Goal: Answer question/provide support

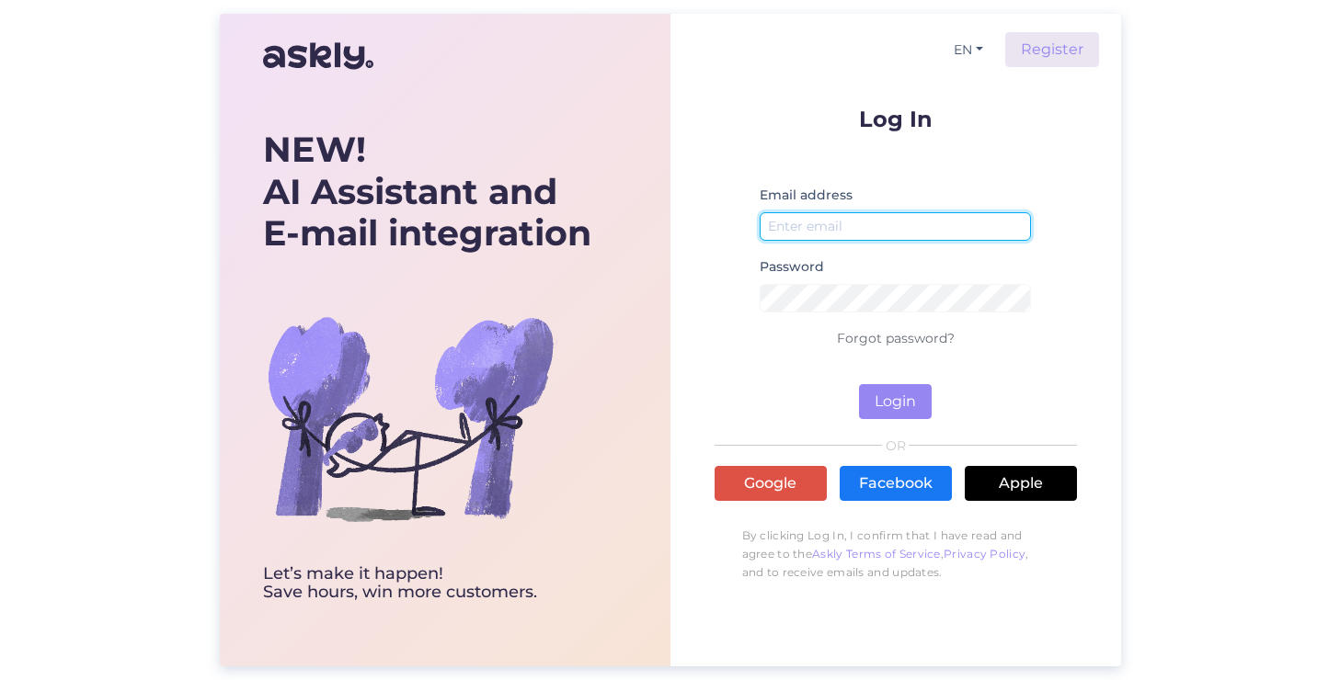
type input "[EMAIL_ADDRESS][DOMAIN_NAME]"
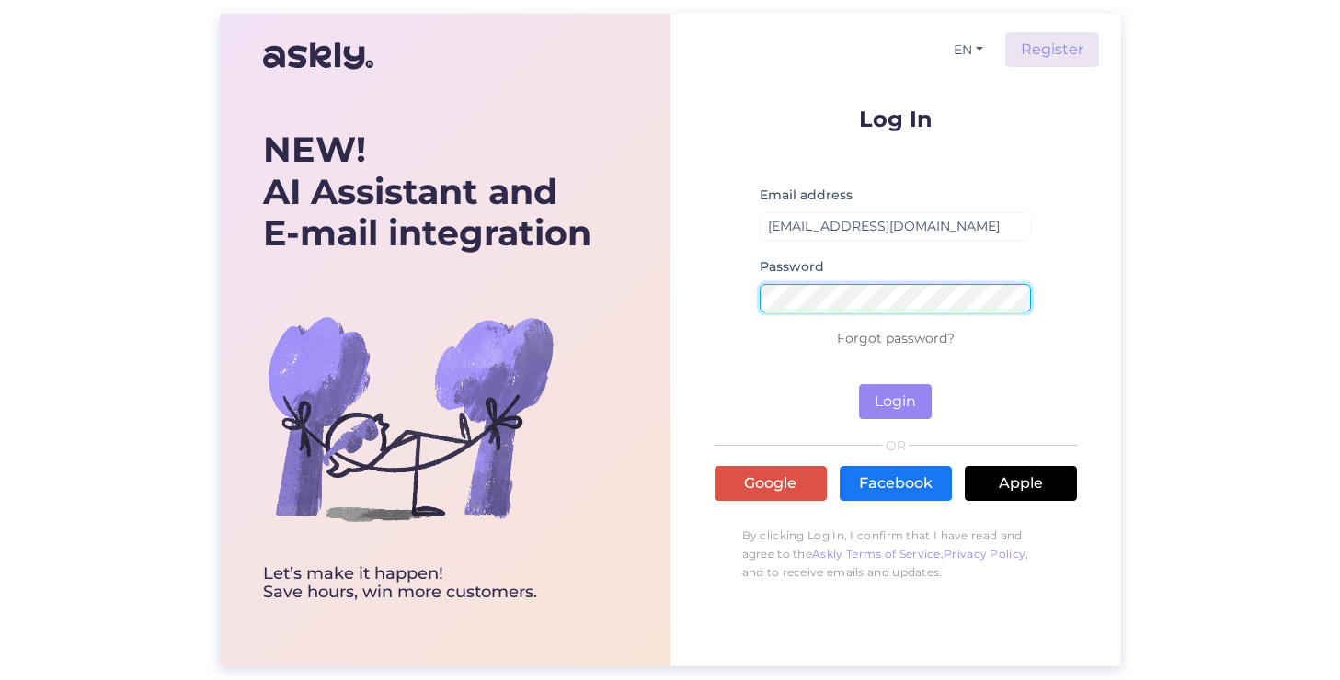
click at [895, 402] on button "Login" at bounding box center [895, 401] width 73 height 35
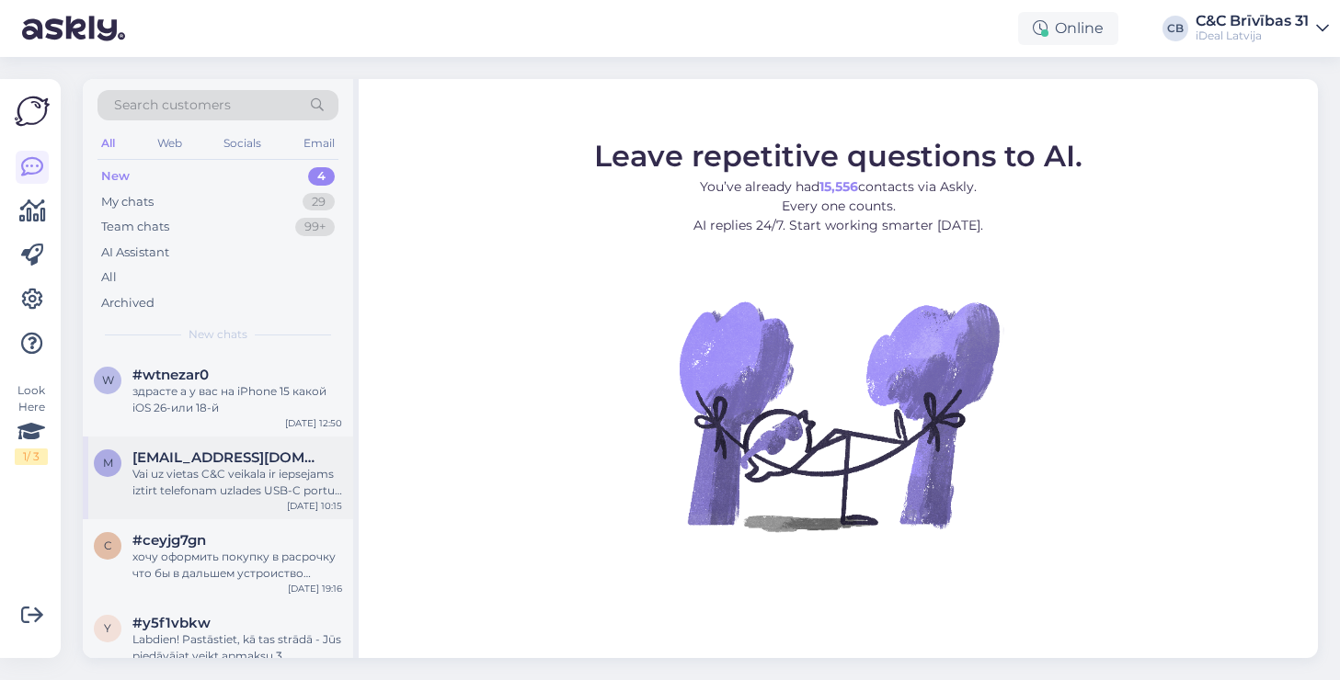
click at [232, 466] on div "Vai uz vietas C&C veikala ir iepsejams iztirt telefonam uzlades USB-C portu? Ci…" at bounding box center [237, 482] width 210 height 33
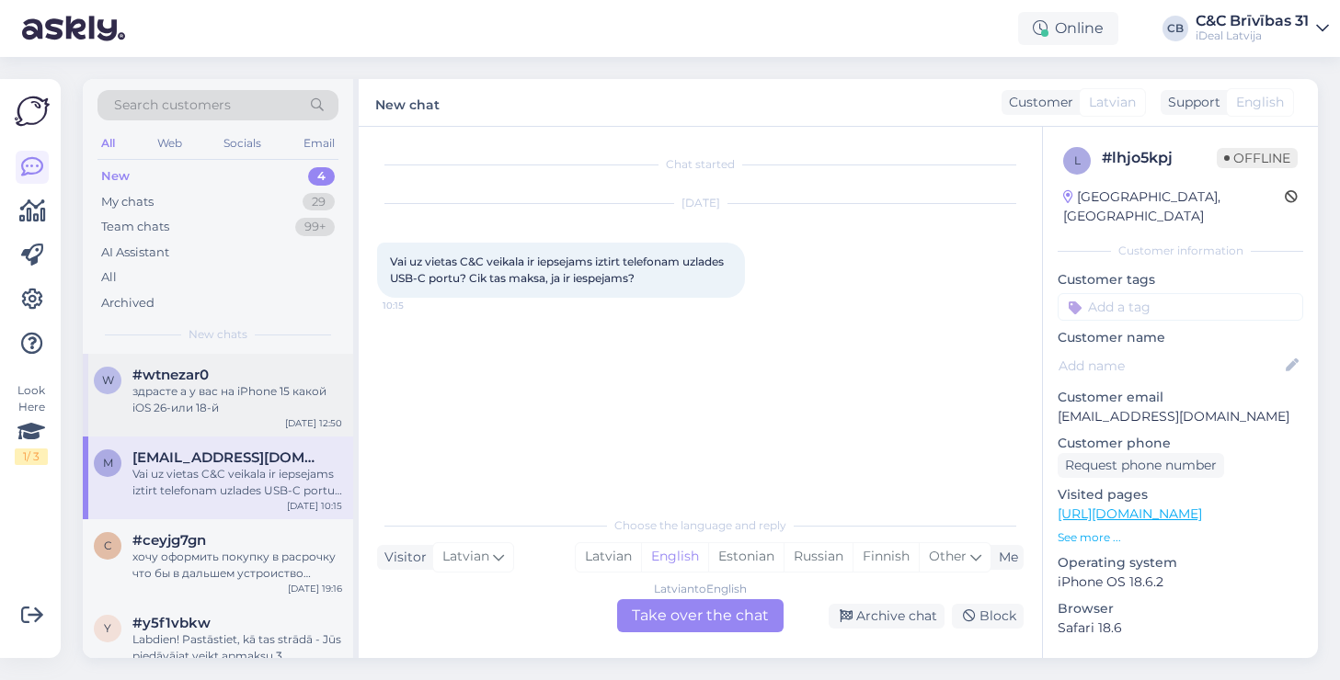
click at [254, 397] on div "здрасте а у вас на iPhone 15 какой iOS 26-или 18-й" at bounding box center [237, 399] width 210 height 33
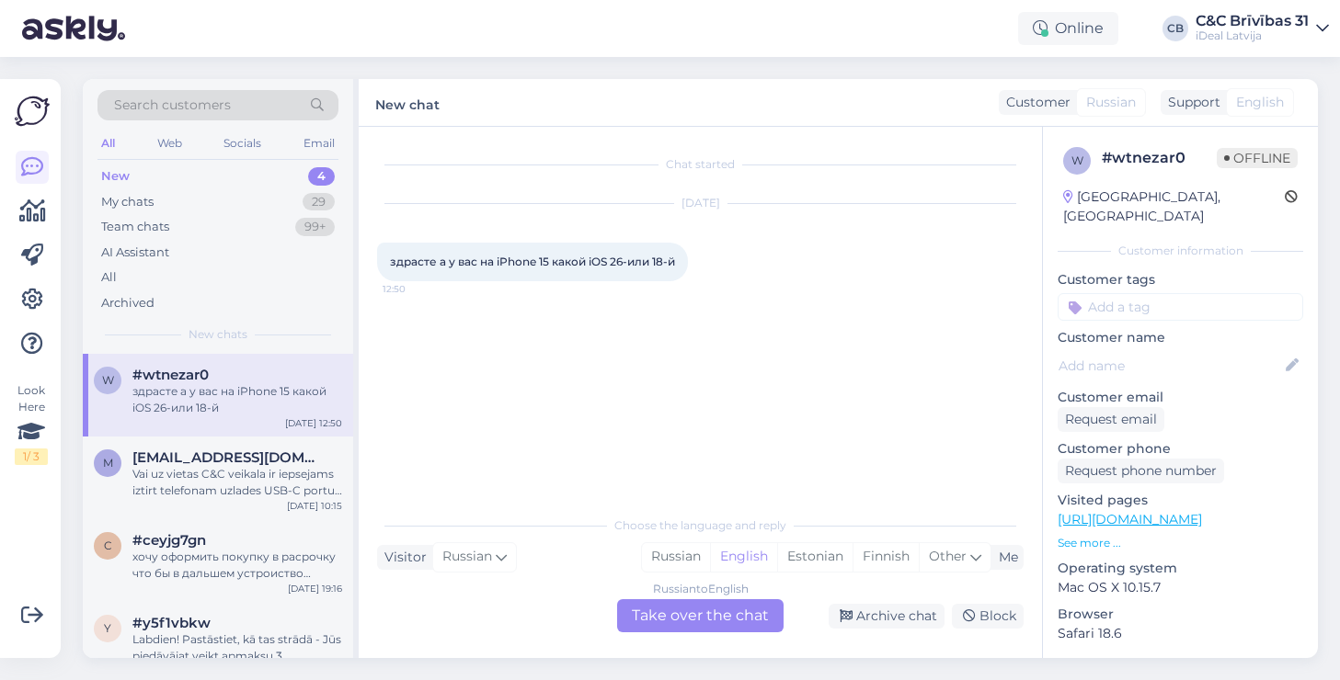
click at [545, 262] on span "здрасте а у вас на iPhone 15 какой iOS 26-или 18-й" at bounding box center [532, 262] width 285 height 14
copy div "здрасте а у вас на iPhone 15 какой iOS 26-или 18-й 12:50"
click at [1015, 553] on div "Me" at bounding box center [1004, 557] width 27 height 19
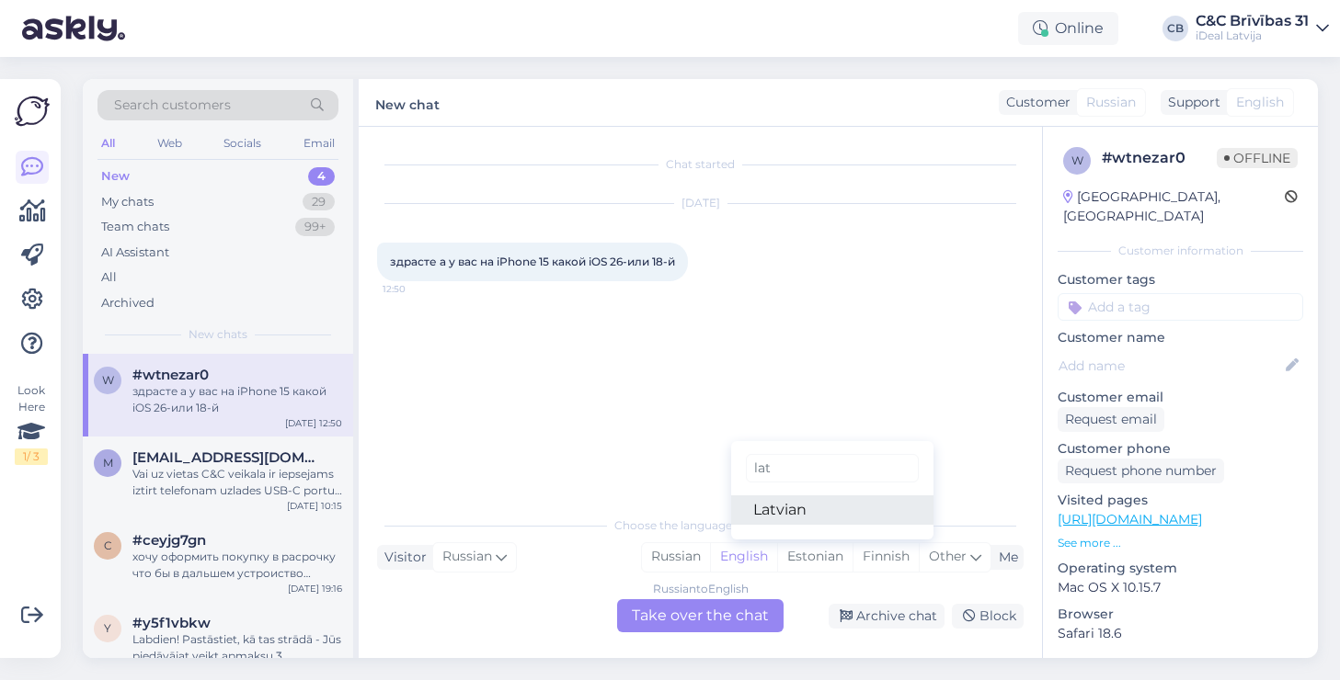
type input "lat"
click at [865, 507] on link "Latvian" at bounding box center [832, 510] width 202 height 29
click at [749, 618] on div "Russian to Latvian Take over the chat" at bounding box center [700, 616] width 166 height 33
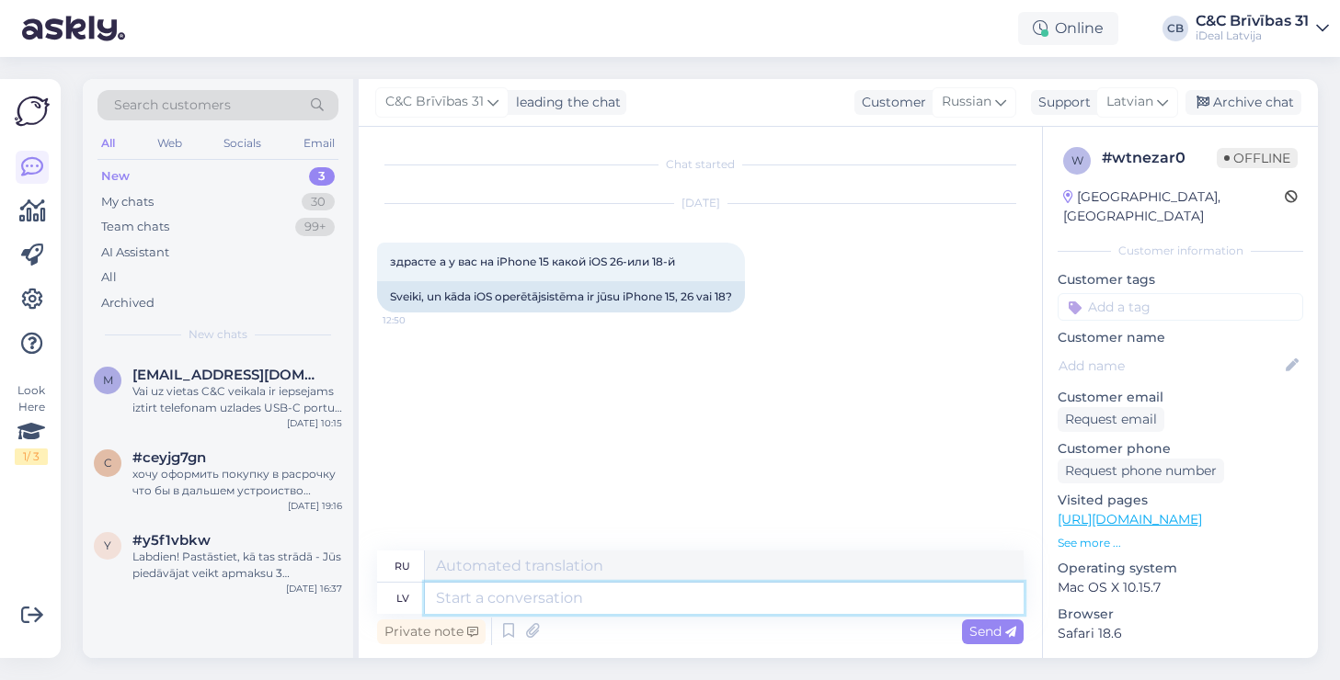
click at [743, 609] on textarea at bounding box center [724, 598] width 599 height 31
type textarea "Labdien!"
type textarea "Привет!"
type textarea "Labdien! Visiem i"
type textarea "Всем привет!"
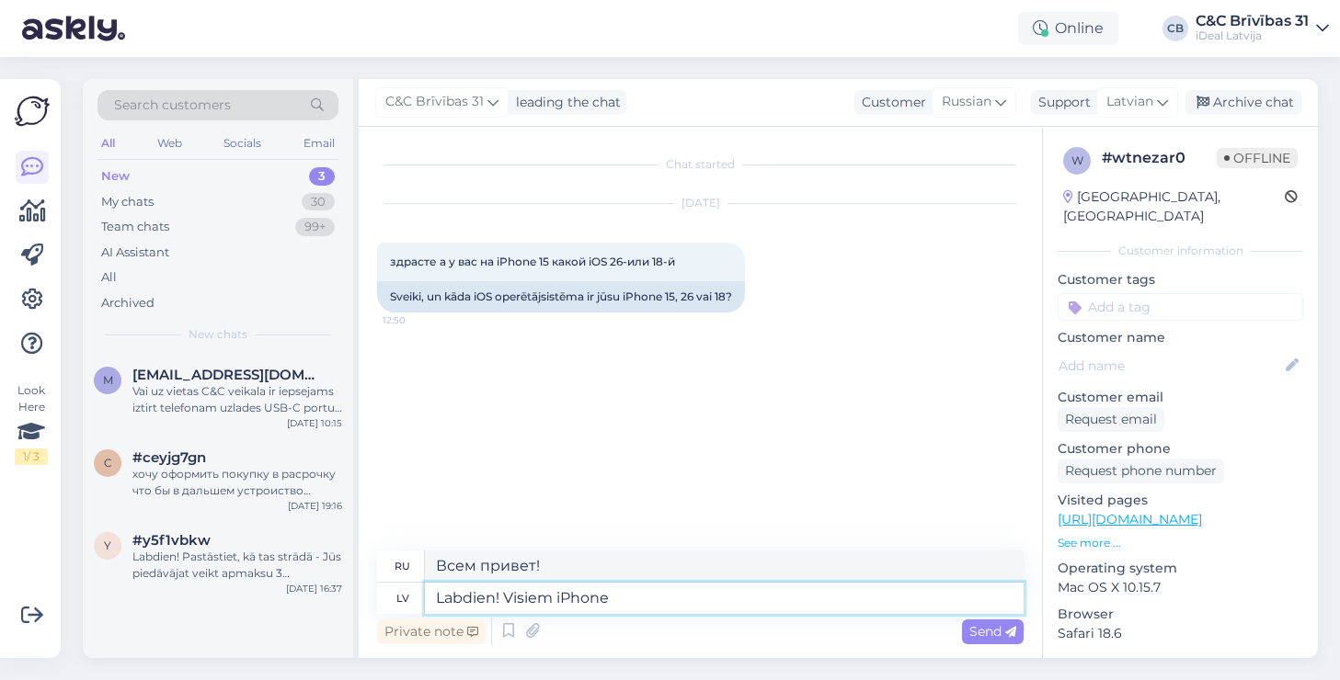
type textarea "Labdien! Visiem iPhone '"
type textarea "Привет всем владельцам iPhone!"
type textarea "Labdien! Visiem iPhone šobrid j"
type textarea "Всем привет, iPhone сегодня"
type textarea "Labdien! Visiem iPhone šobrīd ja"
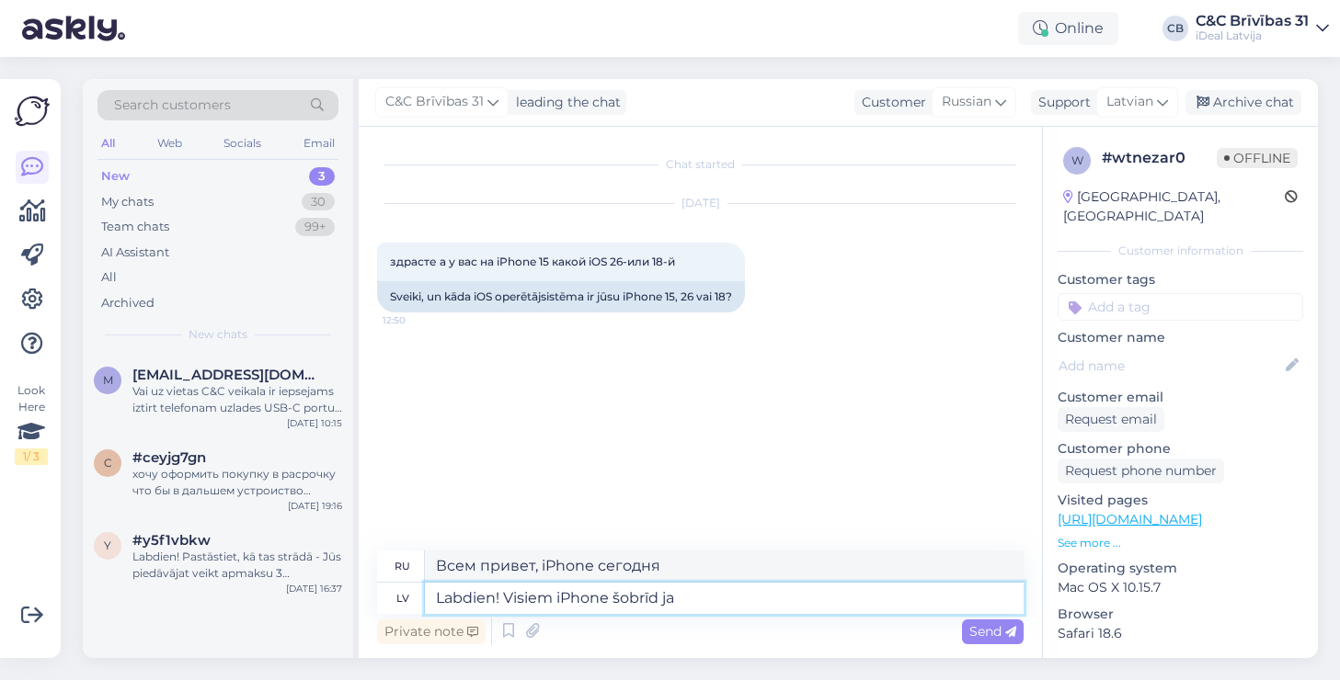
type textarea "Привет! Для всех пользователей iPhone прямо сейчас!"
type textarea "Labdien! Visiem iPhone šobrīd jaunākā"
type textarea "Привет! Все iPhone на данный момент самые последние."
type textarea "Labdien! Visiem iPhone šobrīd jaunākā i"
type textarea "Привет! На всех iPhone сейчас установлена ​​последняя версия i"
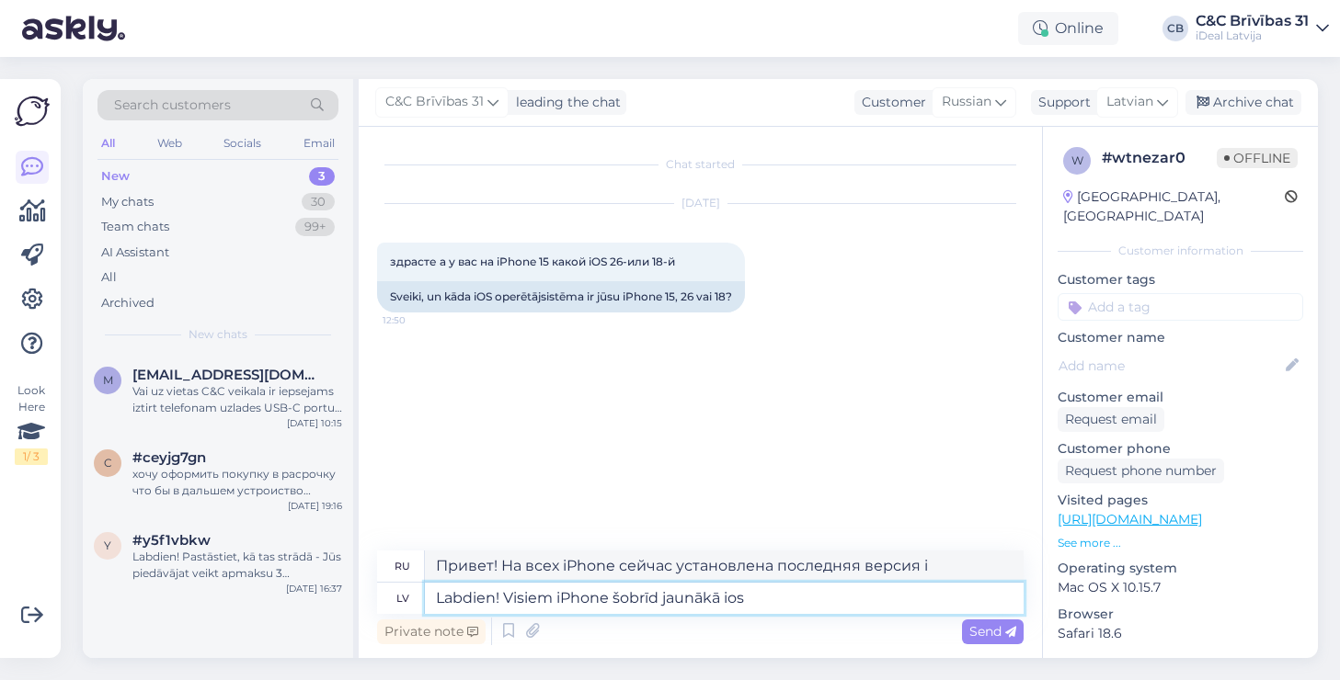
type textarea "Labdien! Visiem iPhone šobrīd jaunākā ios"
type textarea "Привет! Все iPhone сейчас работают под управлением последней версии iOS."
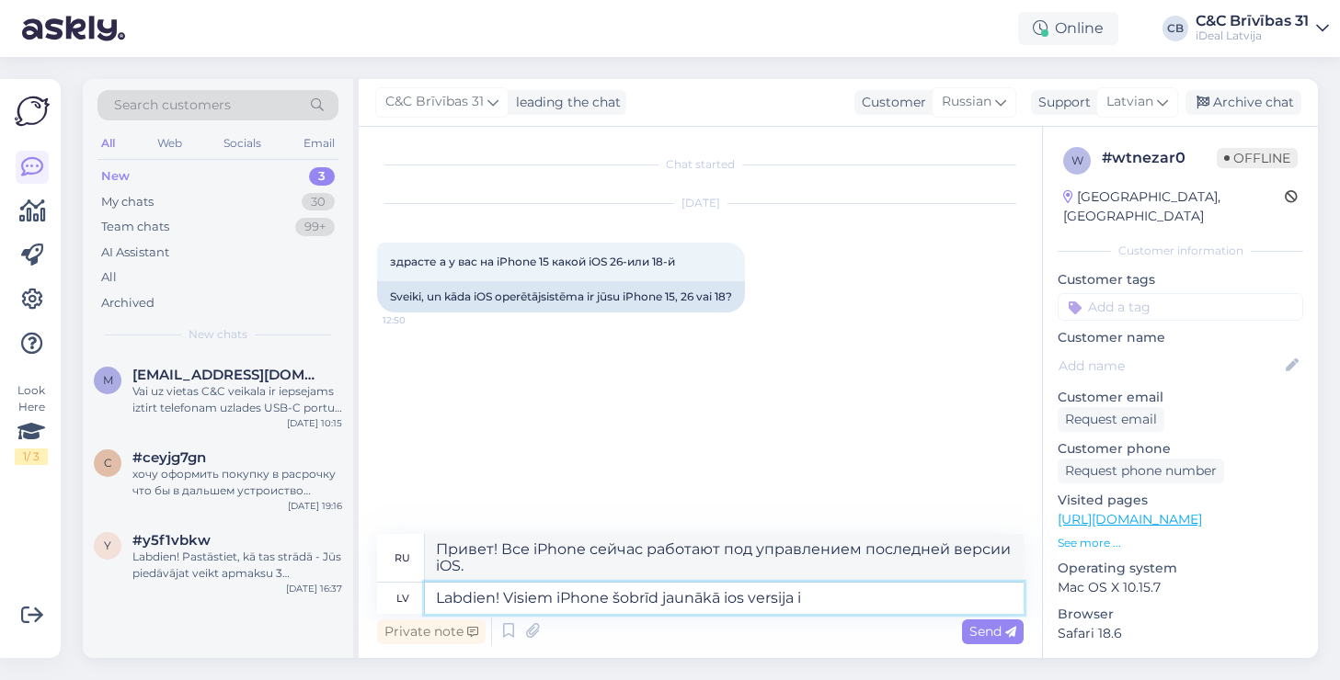
type textarea "Labdien! Visiem iPhone šobrīd jaunākā ios versija ir"
type textarea "Привет! На всех iPhone сейчас установлена ​​последняя версия iOS."
type textarea "Labdien! Visiem iPhone šobrīd jaunākā ios versija ir"
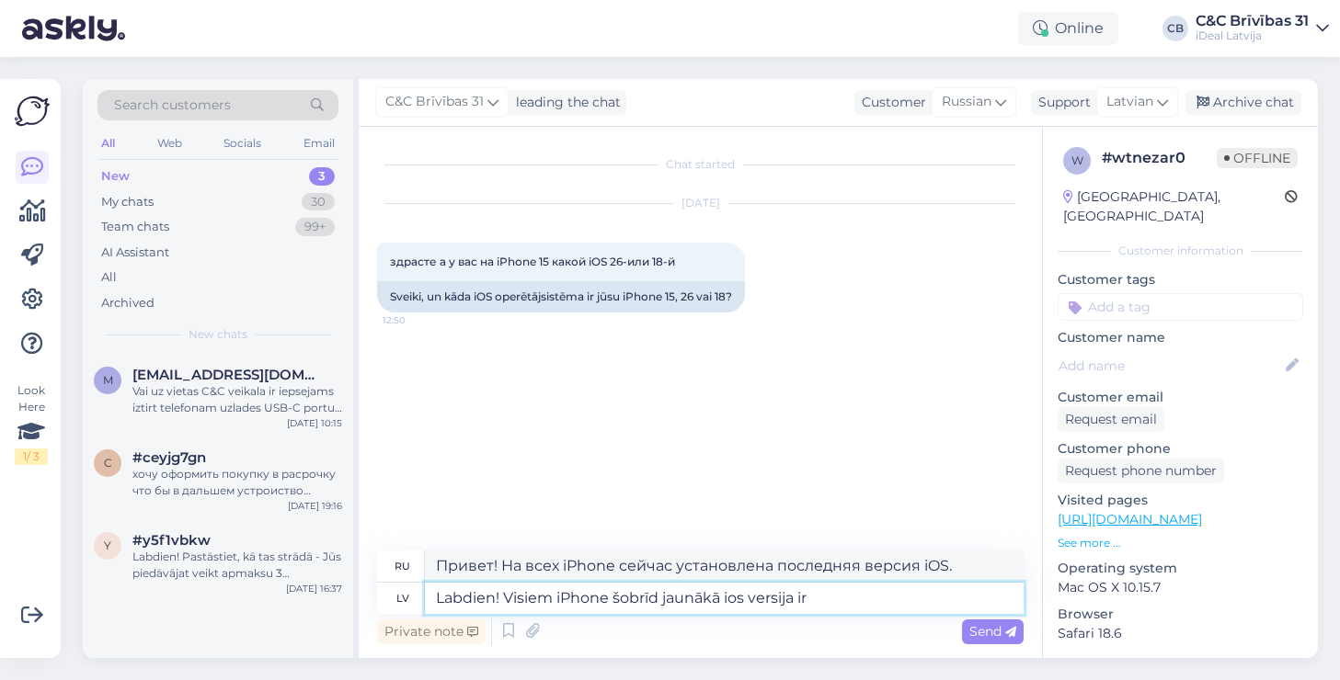
type textarea "Привет! Последняя версия iOS для всех iPhone на данный момент доступна."
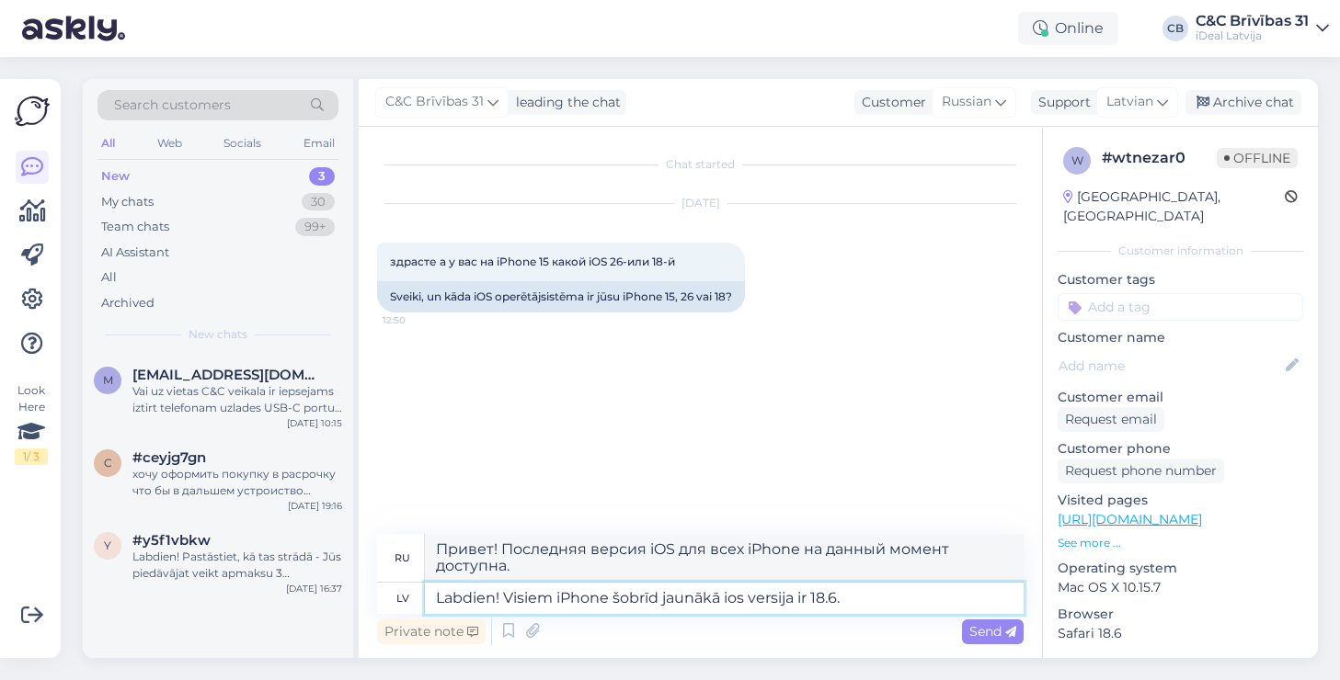
type textarea "Labdien! Visiem iPhone šobrīd jaunākā ios versija ir 18.6.2"
type textarea "Здравствуйте! Последняя версия iOS для всех iPhone — 18.6.2"
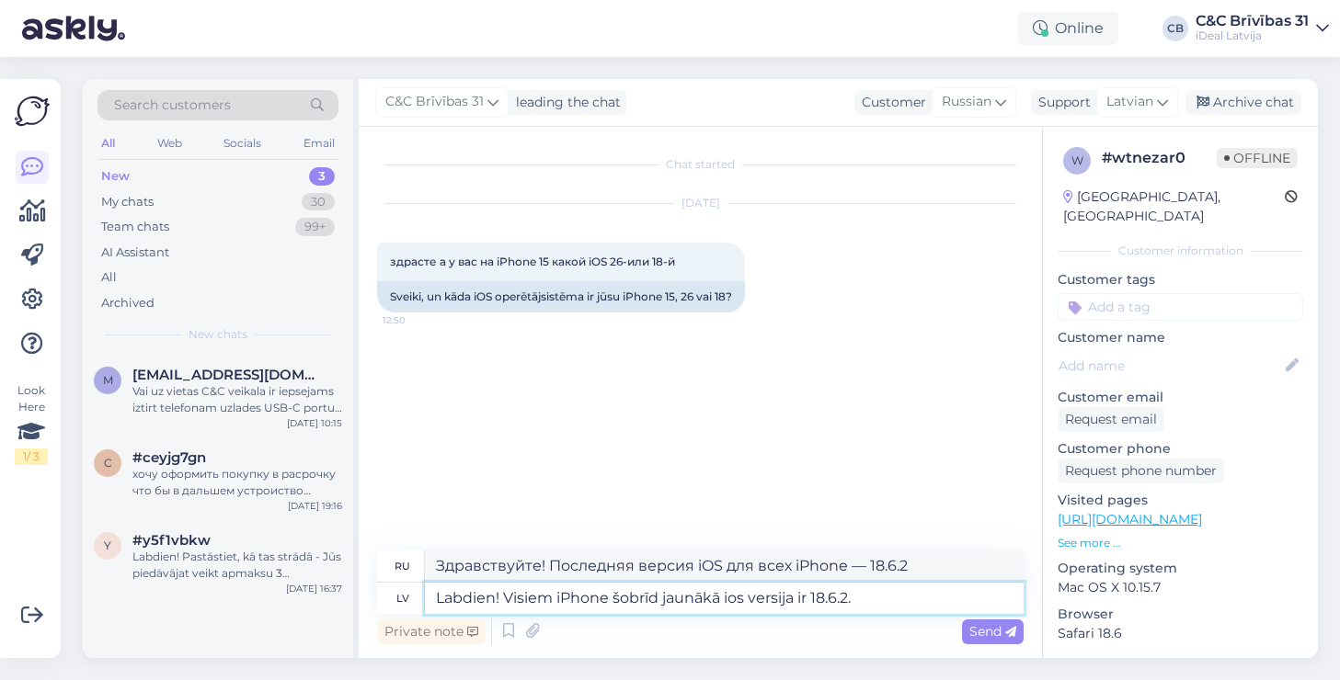
type textarea "Labdien! Visiem iPhone šobrīd jaunākā ios versija ir 18.6.2. o"
type textarea "Здравствуйте! Последняя версия iOS для всех iPhone — 18.6.2."
type textarea "Labdien! Visiem iPhone šobrīd jaunākā ios versija ir 18.6.2. oficiāli"
type textarea "Привет! Последняя версия iOS для всех iPhone — 18.6.2."
type textarea "Labdien! Visiem iPhone šobrīd jaunākā ios versija ir 18.6.2. oficiāli ios"
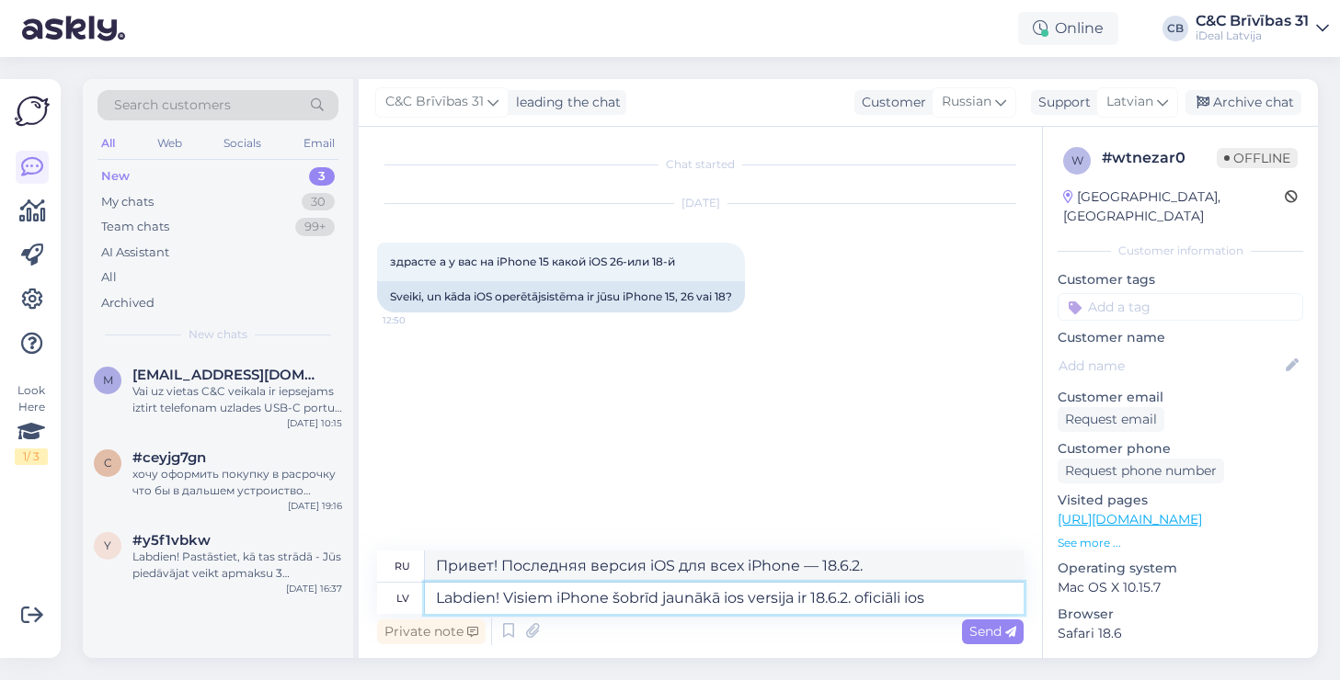
type textarea "Привет! Для всех iPhone последняя версия iOS на данный момент — 18.6.2. Официал…"
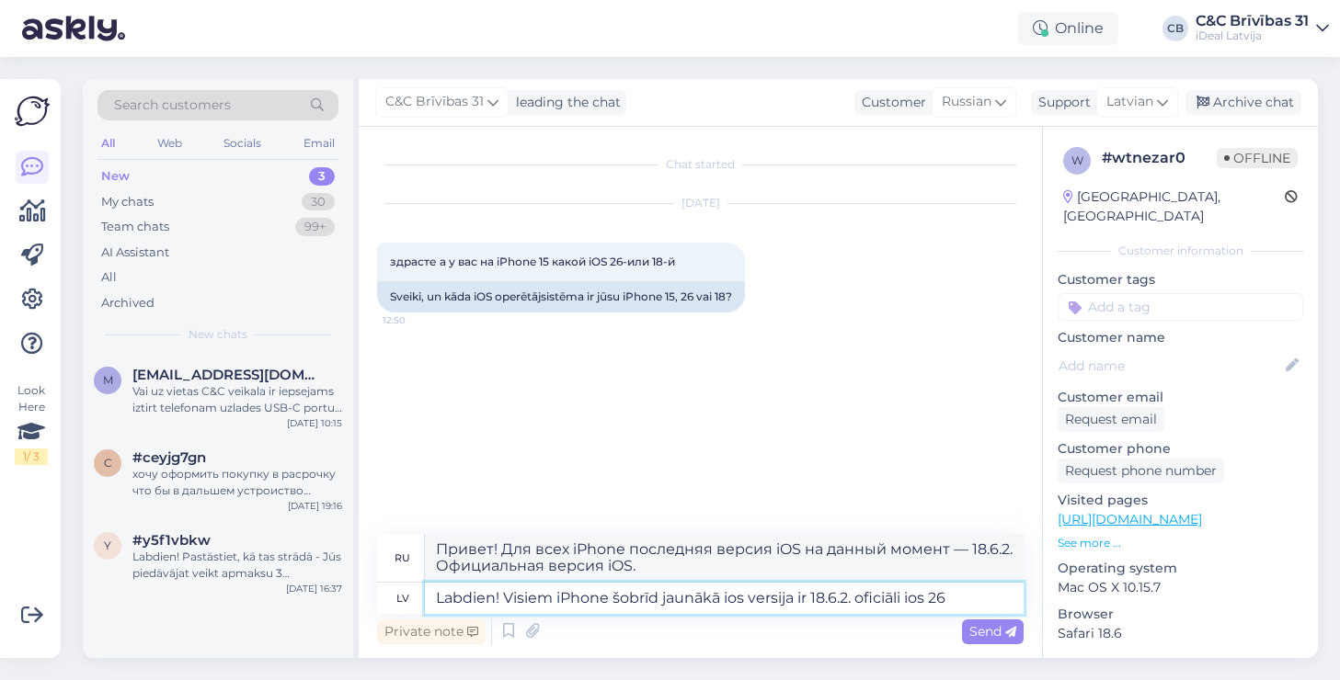
type textarea "Labdien! Visiem iPhone šobrīd jaunākā ios versija ir 18.6.2. oficiāli ios 26 b"
type textarea "Привет! Для всех iPhone последняя версия iOS на данный момент — 18.6.2. Официал…"
type textarea "Labdien! Visiem iPhone šobrīd jaunākā ios versija ir 18.6.2. oficiāli ios 26 būs"
type textarea "Привет! Для всех iPhone последняя версия iOS на данный момент — 18.6.2. Официал…"
type textarea "Labdien! Visiem iPhone šobrīd jaunākā ios versija ir 18.6.2. oficiāli ios 26 bū…"
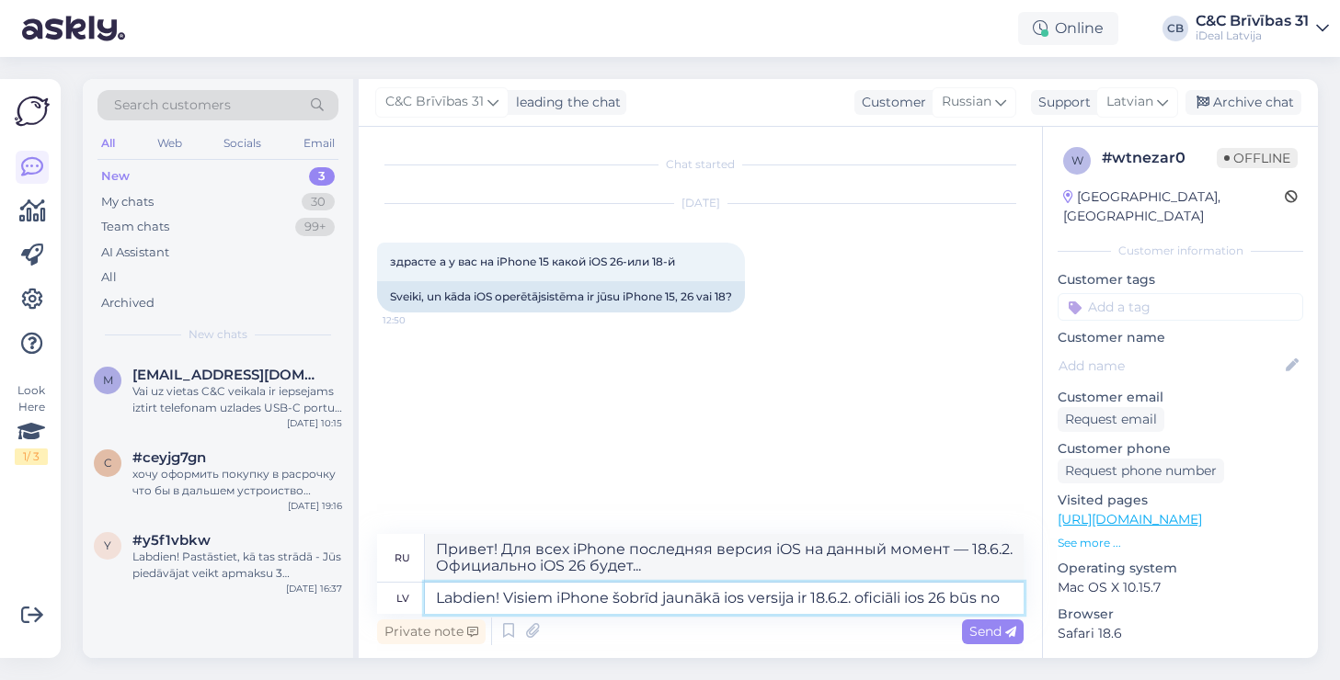
type textarea "Привет! Для всех iPhone последняя версия iOS — 18.6.2. Официально iOS 26 выйдет…"
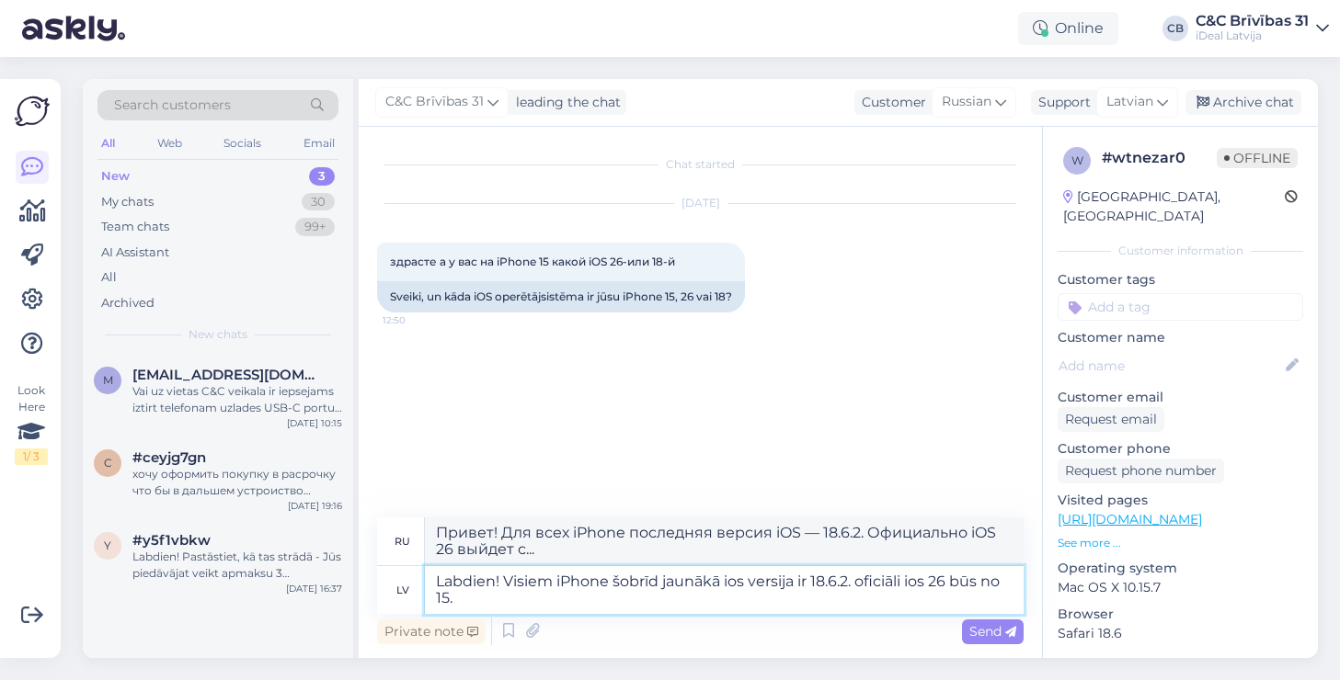
type textarea "Labdien! Visiem iPhone šobrīd jaunākā ios versija ir 18.6.2. oficiāli ios 26 bū…"
type textarea "Привет! Для всех iPhone последняя версия iOS на данный момент — 18.6.2. Официал…"
type textarea "Labdien! Visiem iPhone šobrīd jaunākā ios versija ir 18.6.2. oficiāli ios 26 bū…"
type textarea "Здравствуйте! Для всех iPhone последняя версия iOS на данный момент — 18.6.2. О…"
type textarea "Labdien! Visiem iPhone šobrīd jaunākā ios versija ir 18.6.2. oficiāli ios 26 bū…"
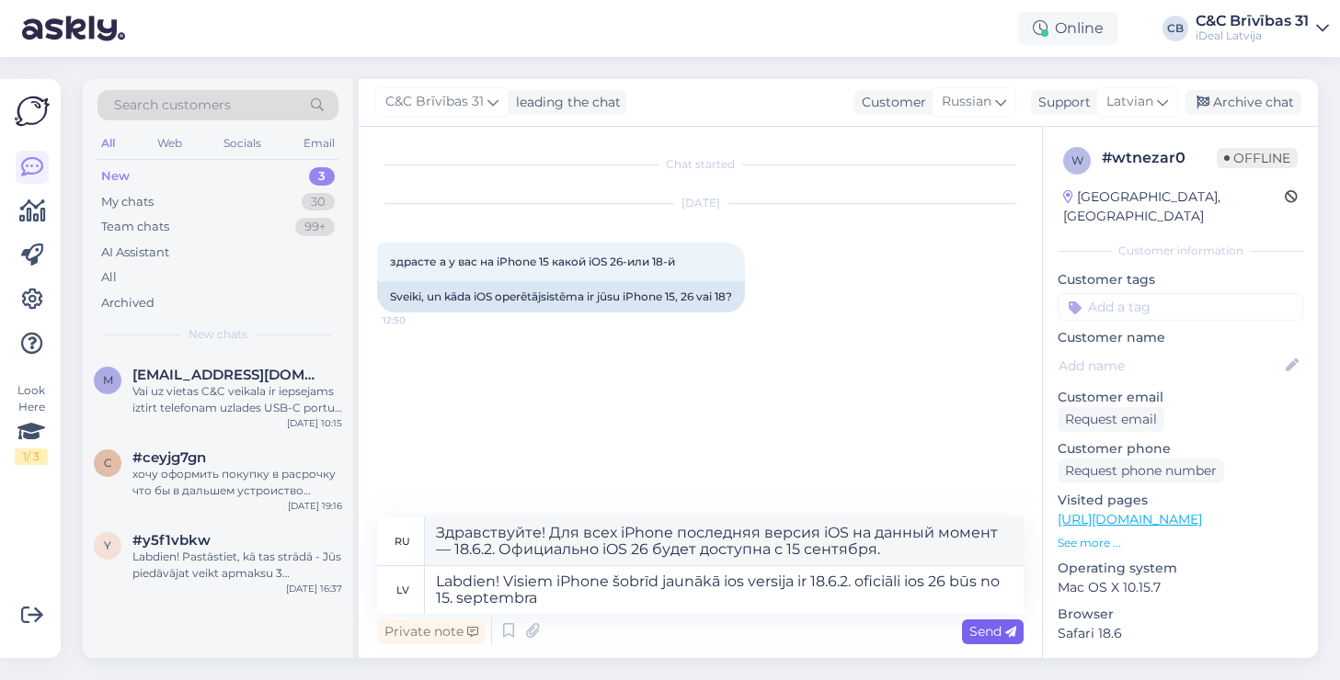
click at [1001, 628] on span "Send" at bounding box center [992, 631] width 47 height 17
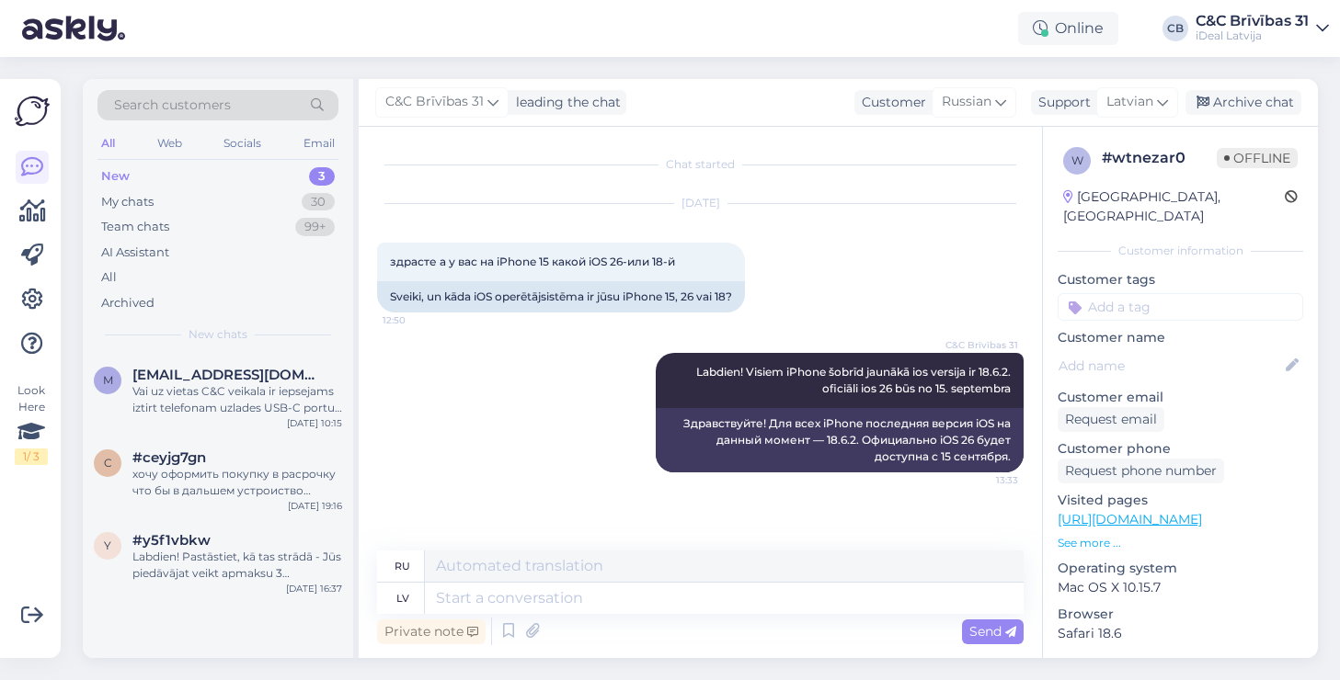
click at [577, 486] on div "C&C Brīvības 31 Labdien! Visiem iPhone šobrīd jaunākā ios versija ir 18.6.2. of…" at bounding box center [700, 413] width 646 height 160
